Goal: Download file/media

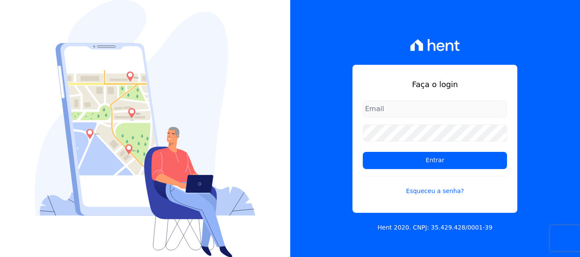
click at [391, 112] on input "email" at bounding box center [435, 109] width 144 height 17
type input "[PERSON_NAME][EMAIL_ADDRESS][DOMAIN_NAME]"
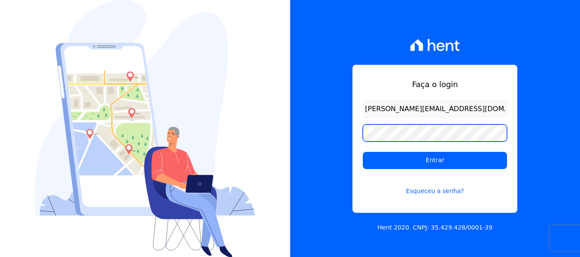
click at [363, 152] on input "Entrar" at bounding box center [435, 160] width 144 height 17
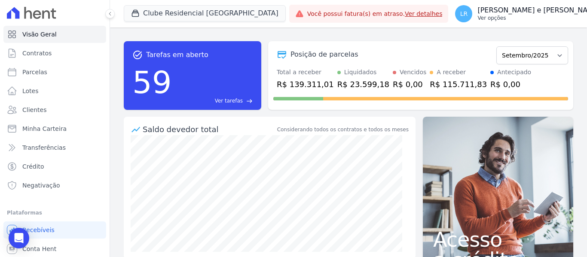
click at [494, 9] on p "[PERSON_NAME] e [PERSON_NAME]" at bounding box center [538, 10] width 123 height 9
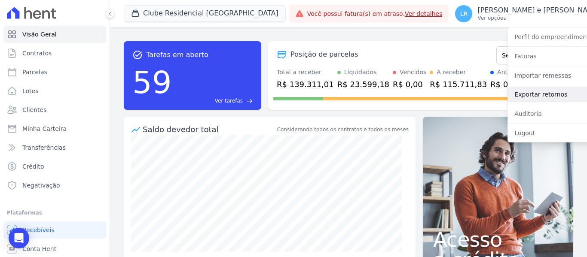
click at [507, 94] on link "Exportar retornos" at bounding box center [562, 94] width 110 height 15
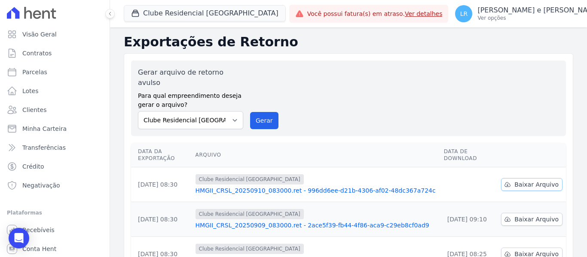
click at [524, 180] on span "Baixar Arquivo" at bounding box center [536, 184] width 44 height 9
